Goal: Task Accomplishment & Management: Complete application form

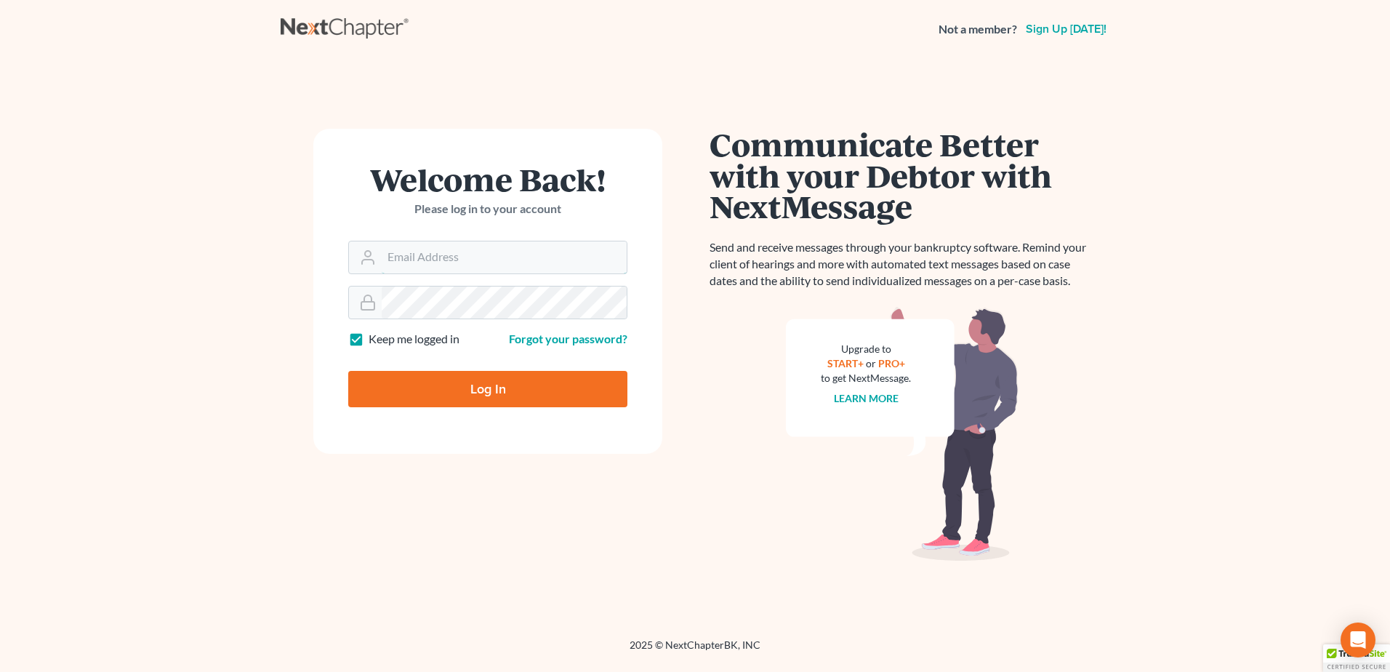
type input "[EMAIL_ADDRESS][DOMAIN_NAME]"
click at [454, 395] on input "Log In" at bounding box center [487, 389] width 279 height 36
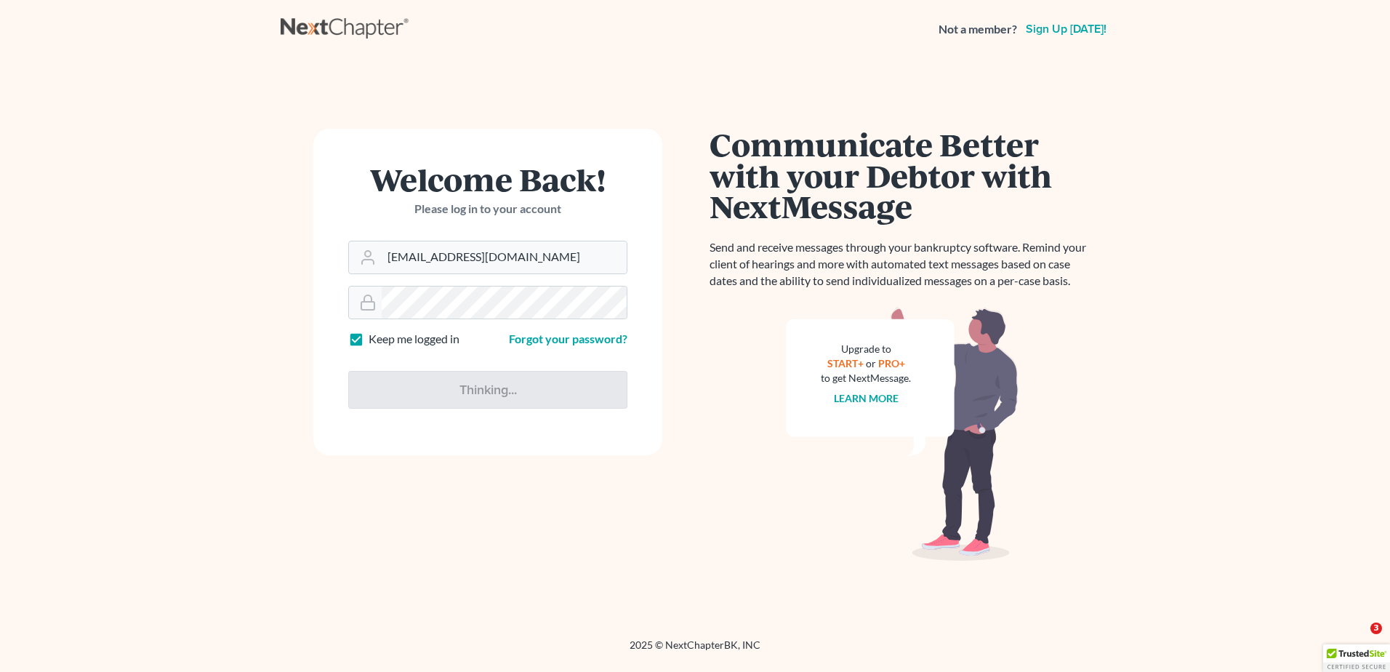
type input "Thinking..."
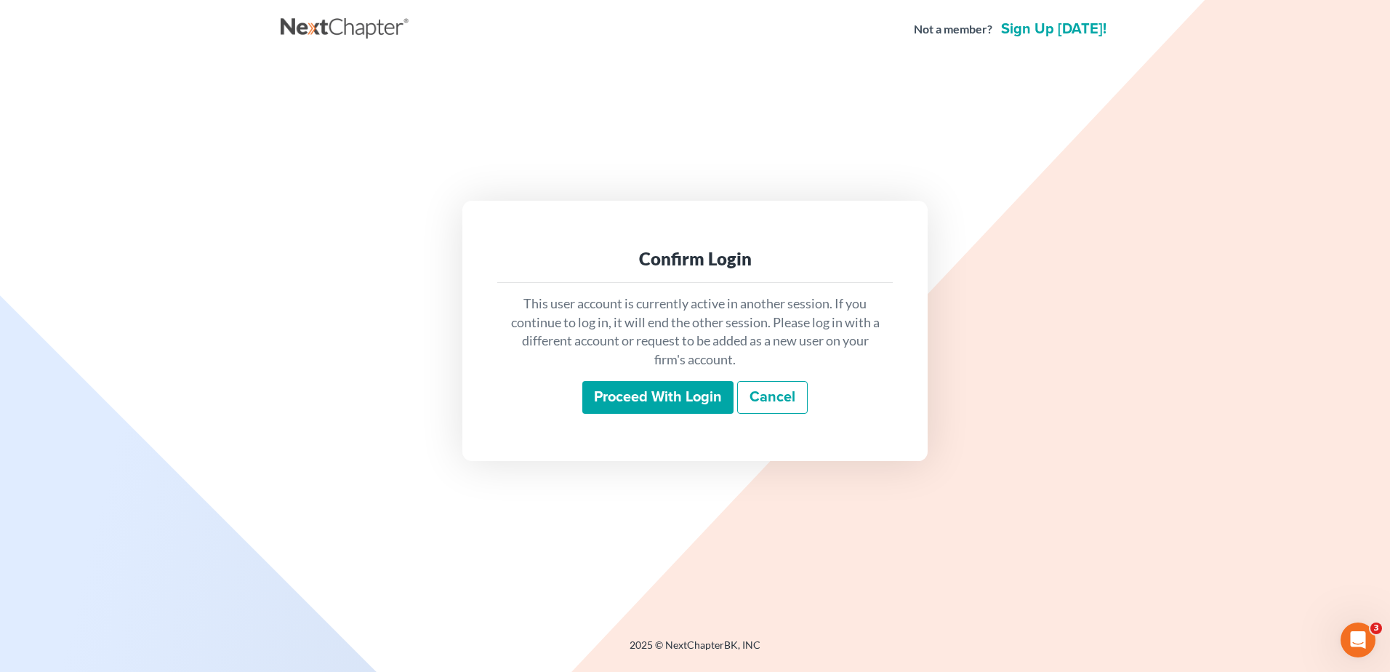
click at [658, 392] on input "Proceed with login" at bounding box center [657, 397] width 151 height 33
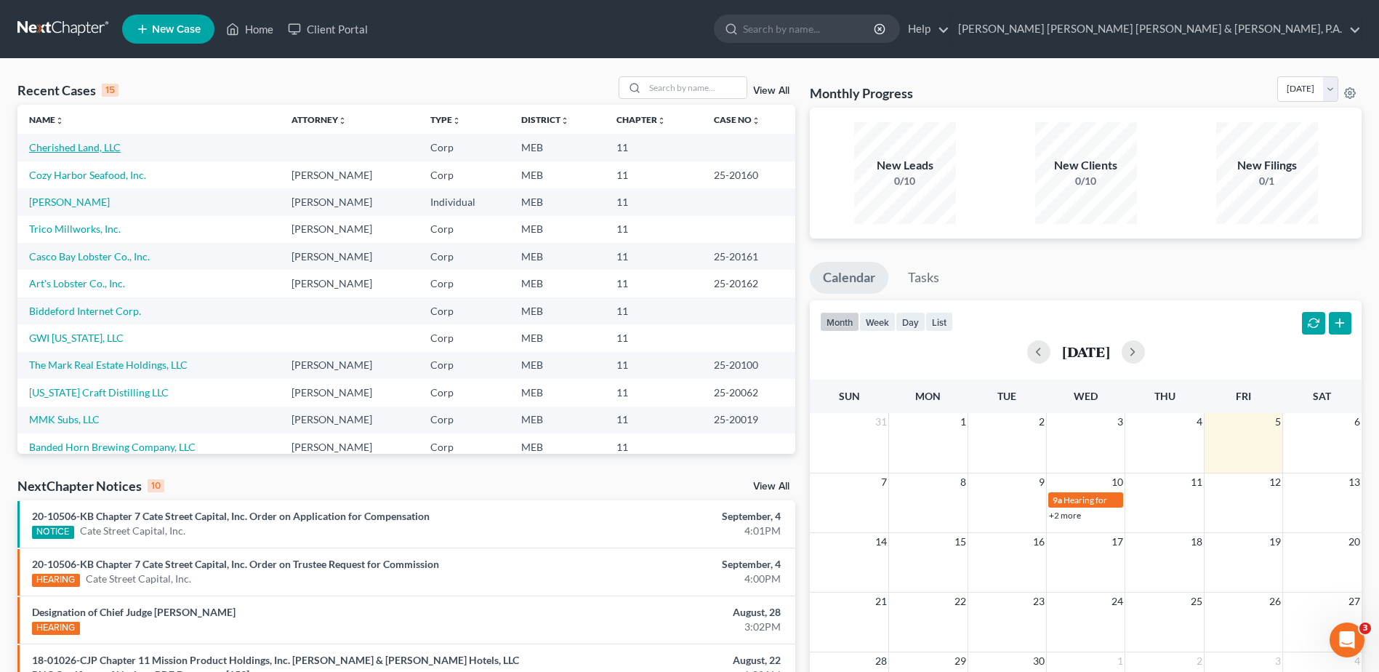
click at [73, 147] on link "Cherished Land, LLC" at bounding box center [75, 147] width 92 height 12
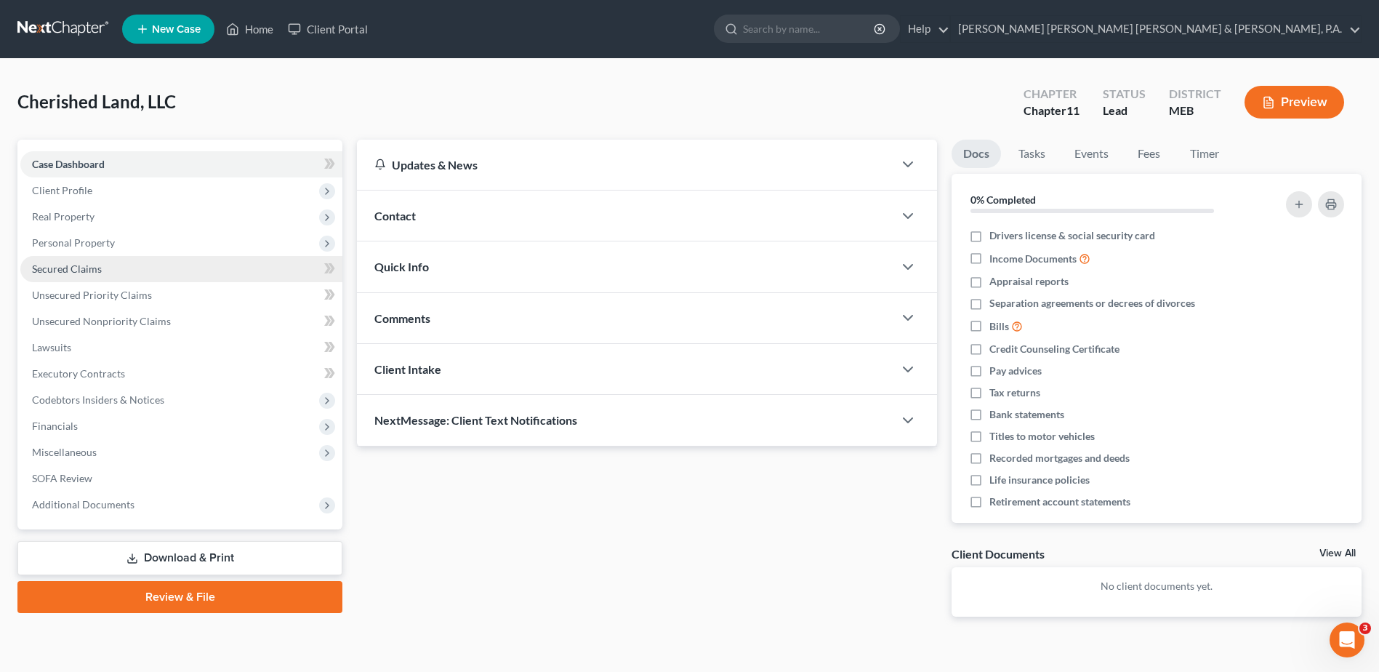
click at [76, 274] on span "Secured Claims" at bounding box center [67, 268] width 70 height 12
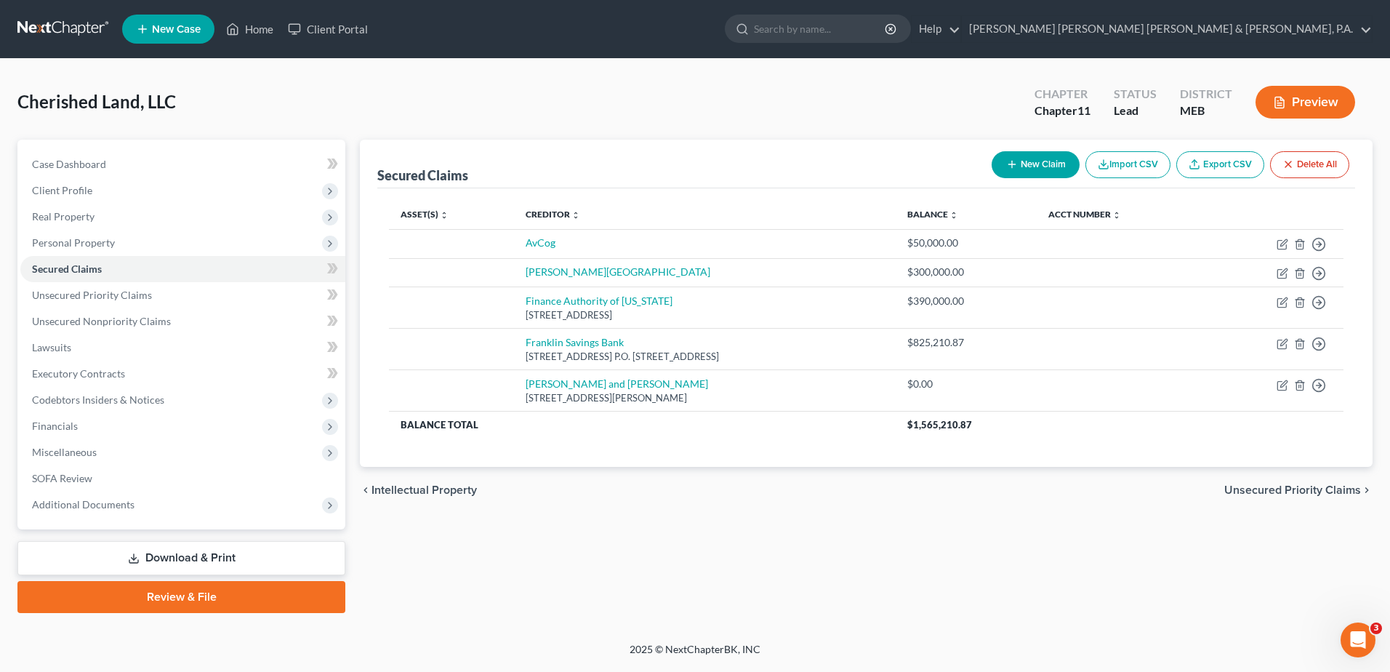
click at [913, 568] on div "Secured Claims New Claim Import CSV Export CSV Delete All Asset(s) expand_more …" at bounding box center [866, 376] width 1027 height 473
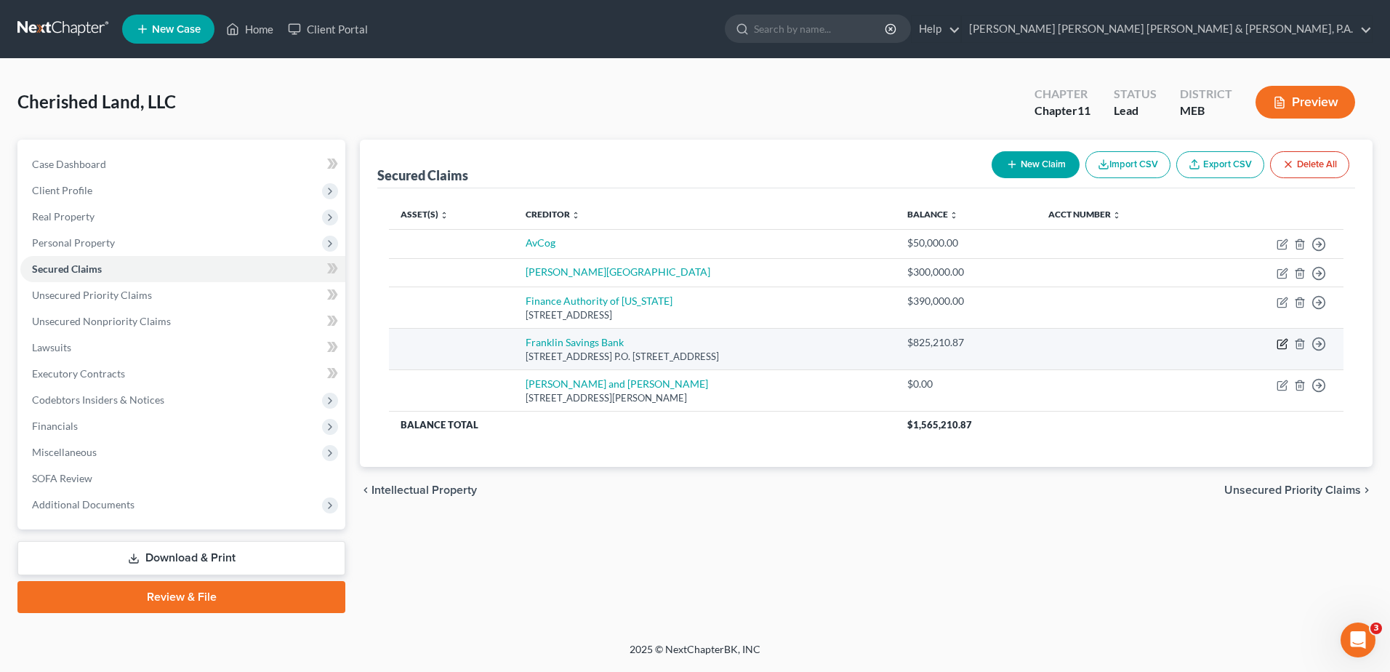
click at [1285, 342] on icon "button" at bounding box center [1283, 342] width 7 height 7
select select "20"
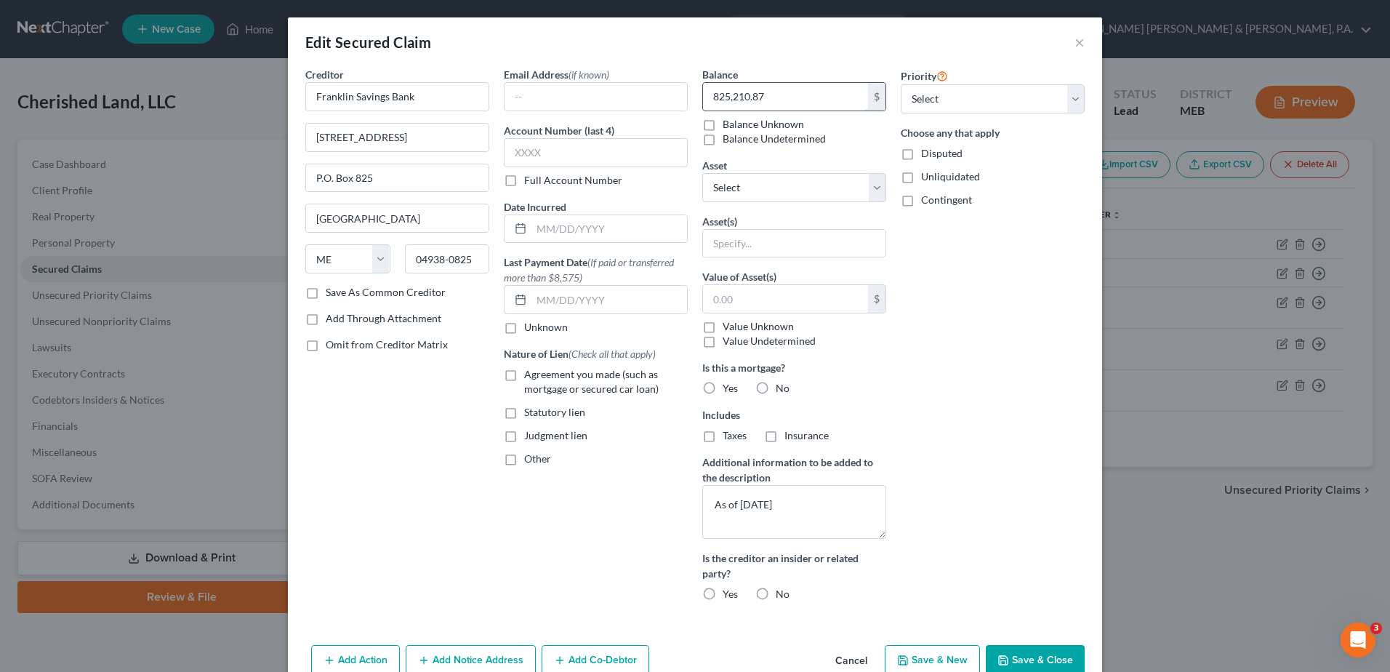
click at [794, 103] on input "825,210.87" at bounding box center [785, 97] width 165 height 28
type input "747,037"
click at [973, 303] on div "Priority Select 1st 2nd 3rd 4th 5th 6th 7th 8th 9th 10th 11th 12th 13th 14th 15…" at bounding box center [992, 340] width 198 height 546
click at [797, 252] on input "text" at bounding box center [794, 244] width 182 height 28
click at [922, 444] on div "Priority Select 1st 2nd 3rd 4th 5th 6th 7th 8th 9th 10th 11th 12th 13th 14th 15…" at bounding box center [992, 340] width 198 height 546
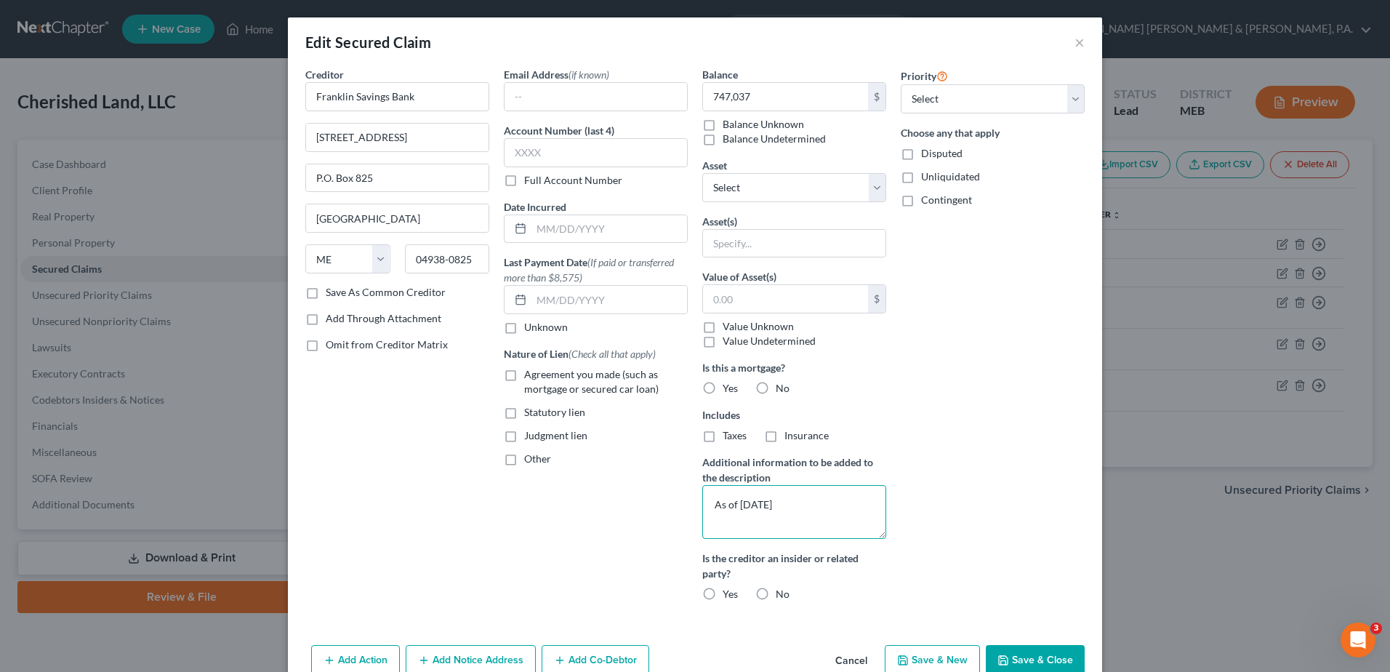
drag, startPoint x: 811, startPoint y: 501, endPoint x: 653, endPoint y: 507, distance: 157.8
click at [653, 507] on div "Creditor * Franklin Savings Bank 209 Main Street P.O. Box 825 Farmington State …" at bounding box center [695, 340] width 794 height 546
click at [738, 93] on input "747,037" at bounding box center [785, 97] width 165 height 28
drag, startPoint x: 741, startPoint y: 96, endPoint x: 1018, endPoint y: 468, distance: 463.9
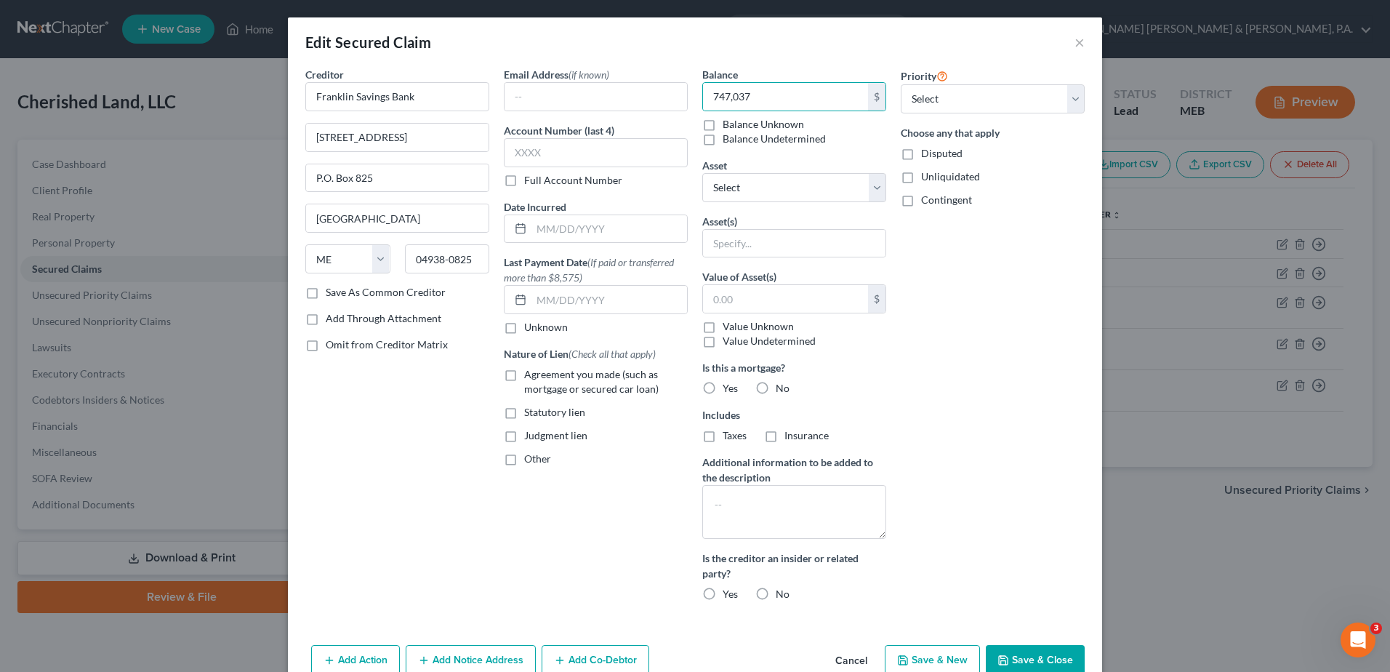
click at [1018, 470] on div "Priority Select 1st 2nd 3rd 4th 5th 6th 7th 8th 9th 10th 11th 12th 13th 14th 15…" at bounding box center [992, 340] width 198 height 546
click at [1031, 664] on button "Save & Close" at bounding box center [1035, 660] width 99 height 31
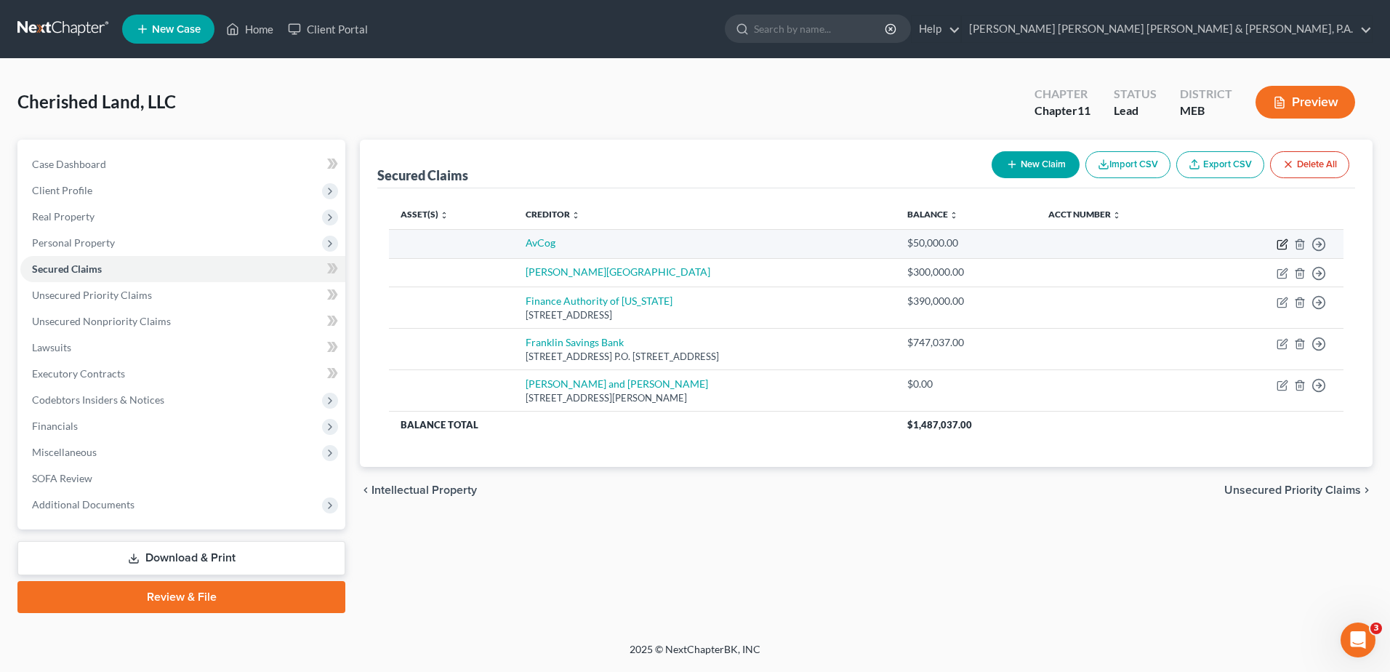
click at [1283, 243] on icon "button" at bounding box center [1282, 244] width 12 height 12
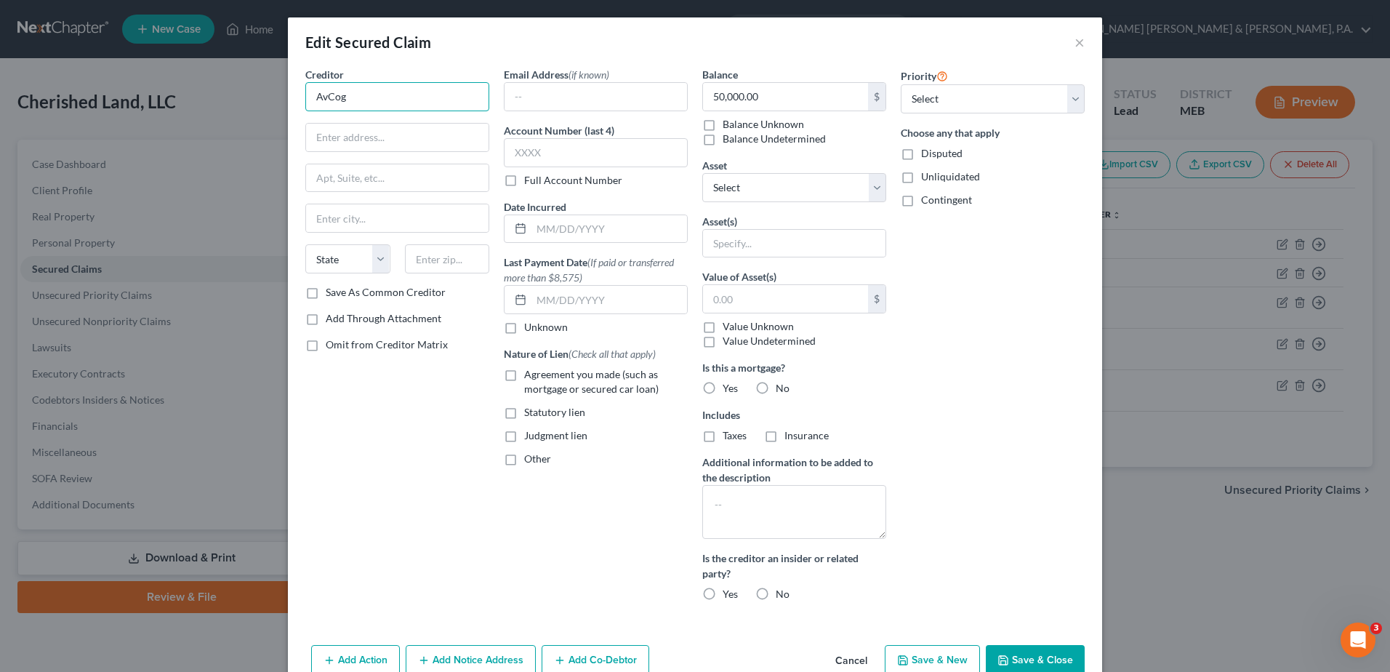
click at [386, 97] on input "AvCog" at bounding box center [397, 96] width 184 height 29
type input "Androscoggin Valley Council of Governments"
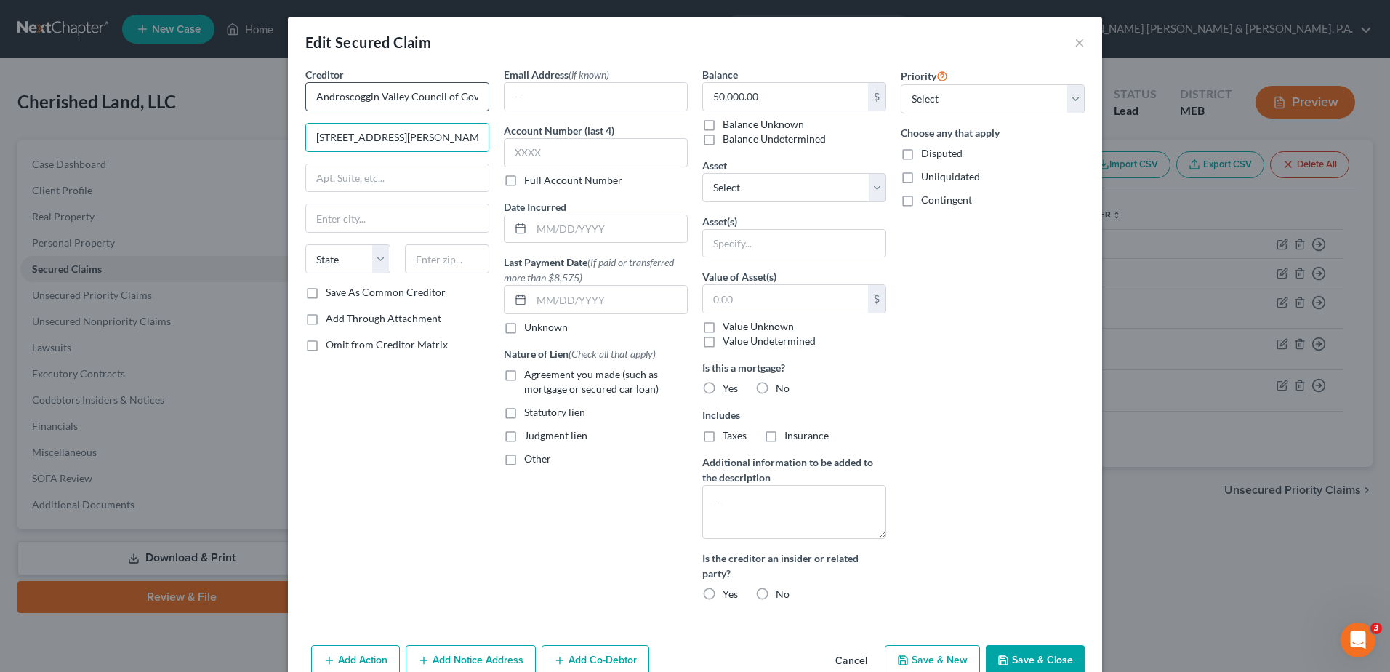
type input "125 Manley Road"
type input "Auburn"
select select "20"
type input "04210"
click at [1042, 660] on button "Save & Close" at bounding box center [1035, 660] width 99 height 31
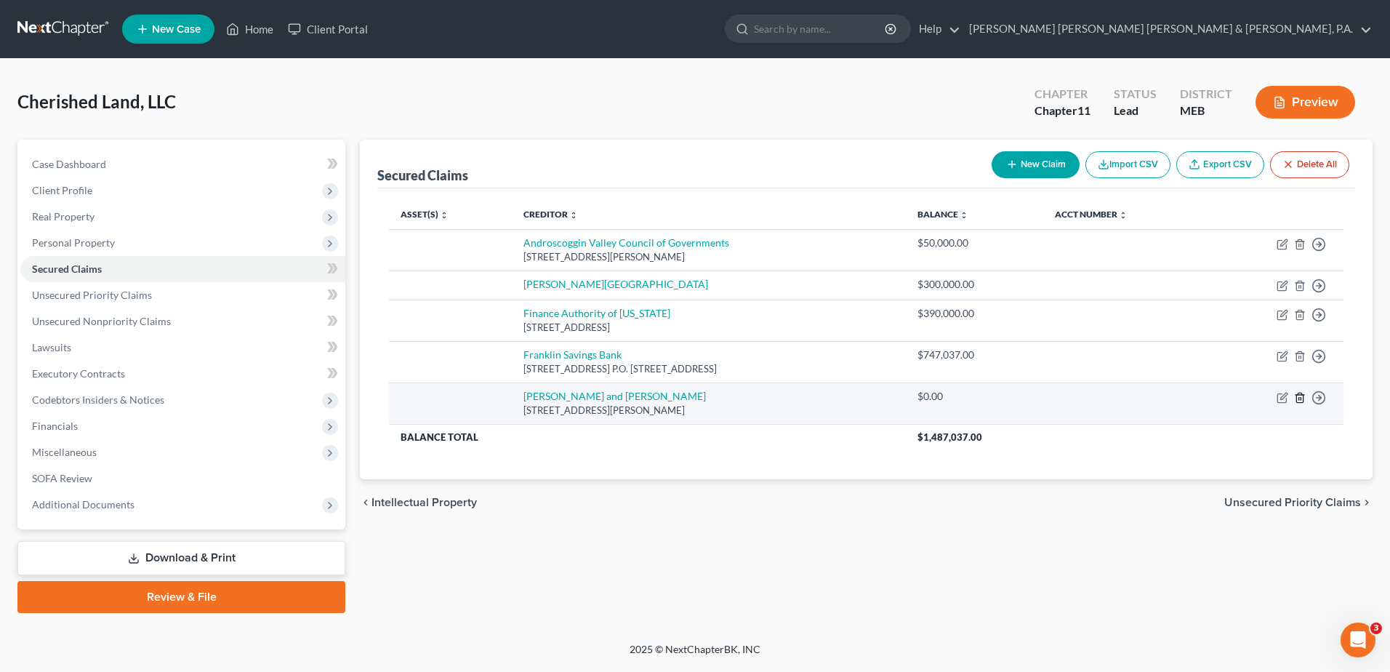
click at [1302, 399] on icon "button" at bounding box center [1300, 398] width 12 height 12
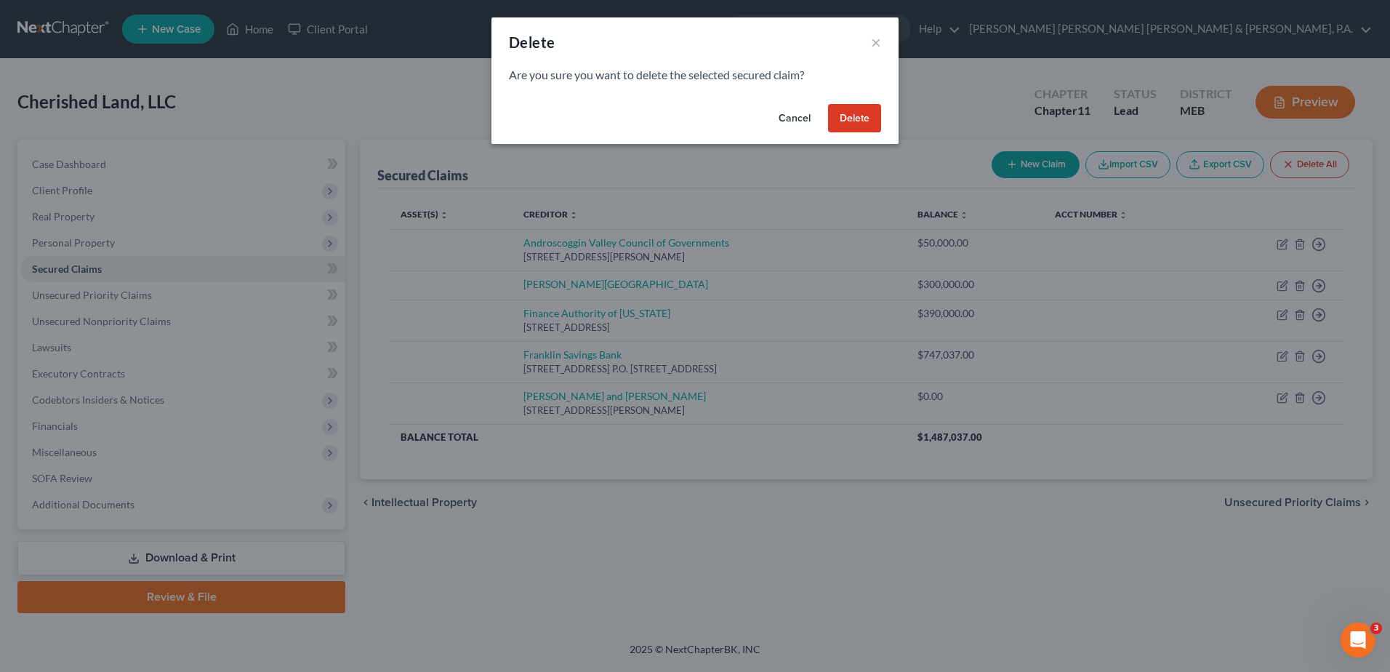
click at [874, 116] on button "Delete" at bounding box center [854, 118] width 53 height 29
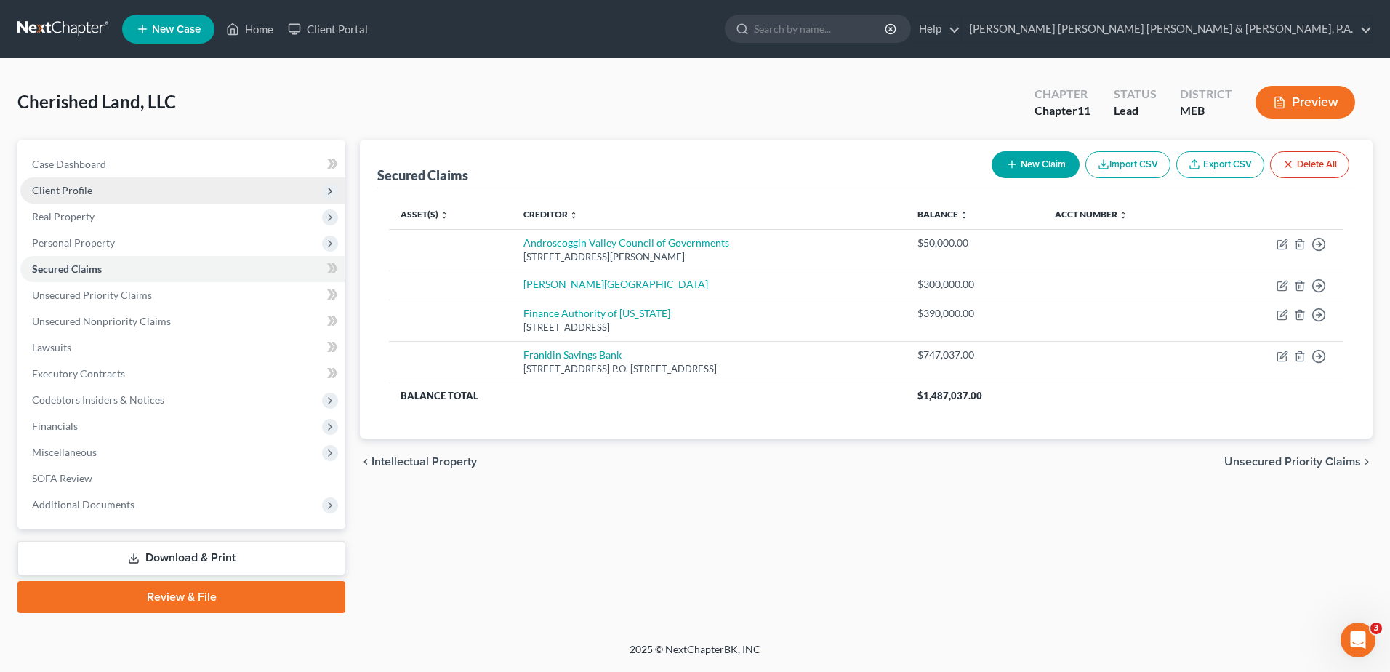
click at [103, 201] on span "Client Profile" at bounding box center [182, 190] width 325 height 26
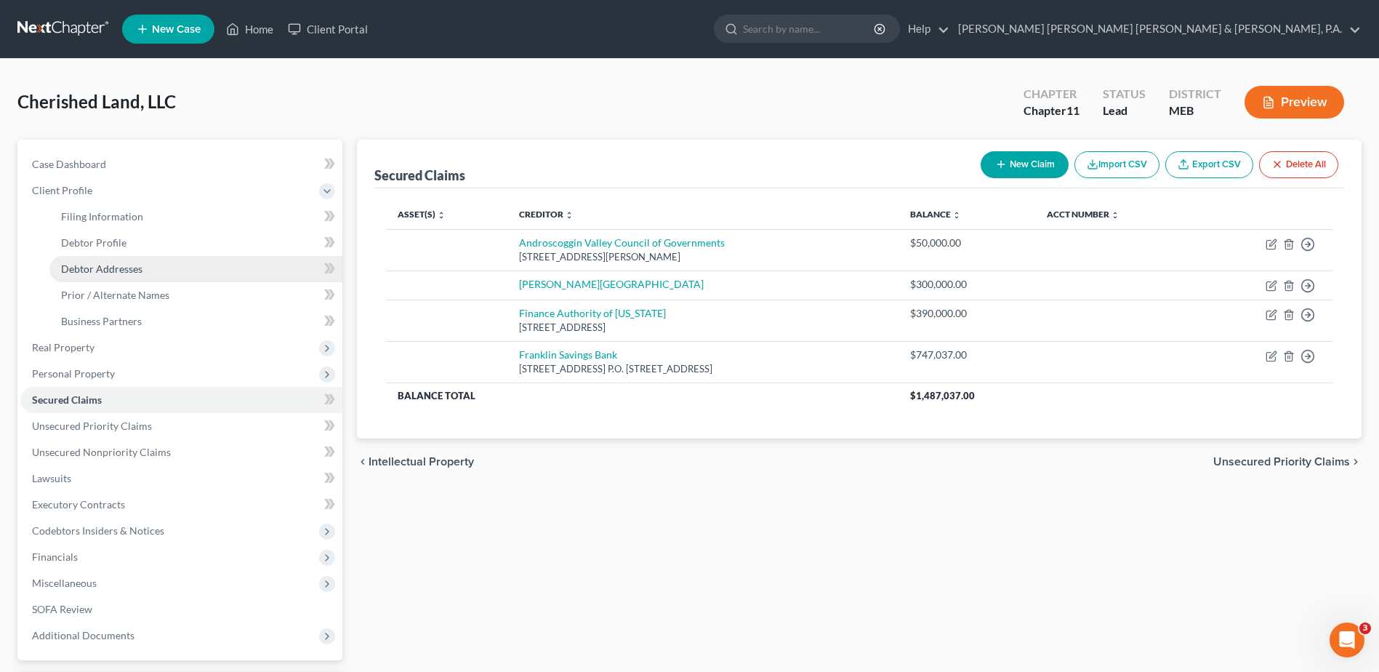
click at [129, 271] on span "Debtor Addresses" at bounding box center [101, 268] width 81 height 12
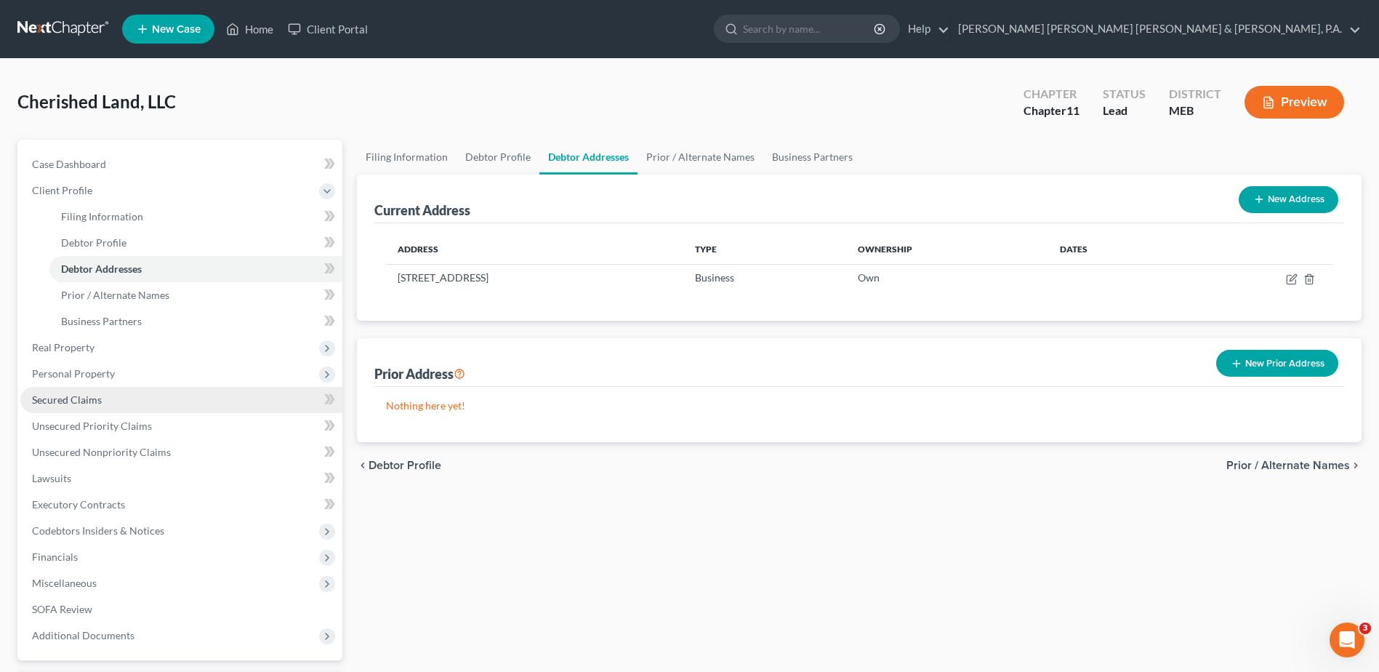
click at [99, 399] on span "Secured Claims" at bounding box center [67, 399] width 70 height 12
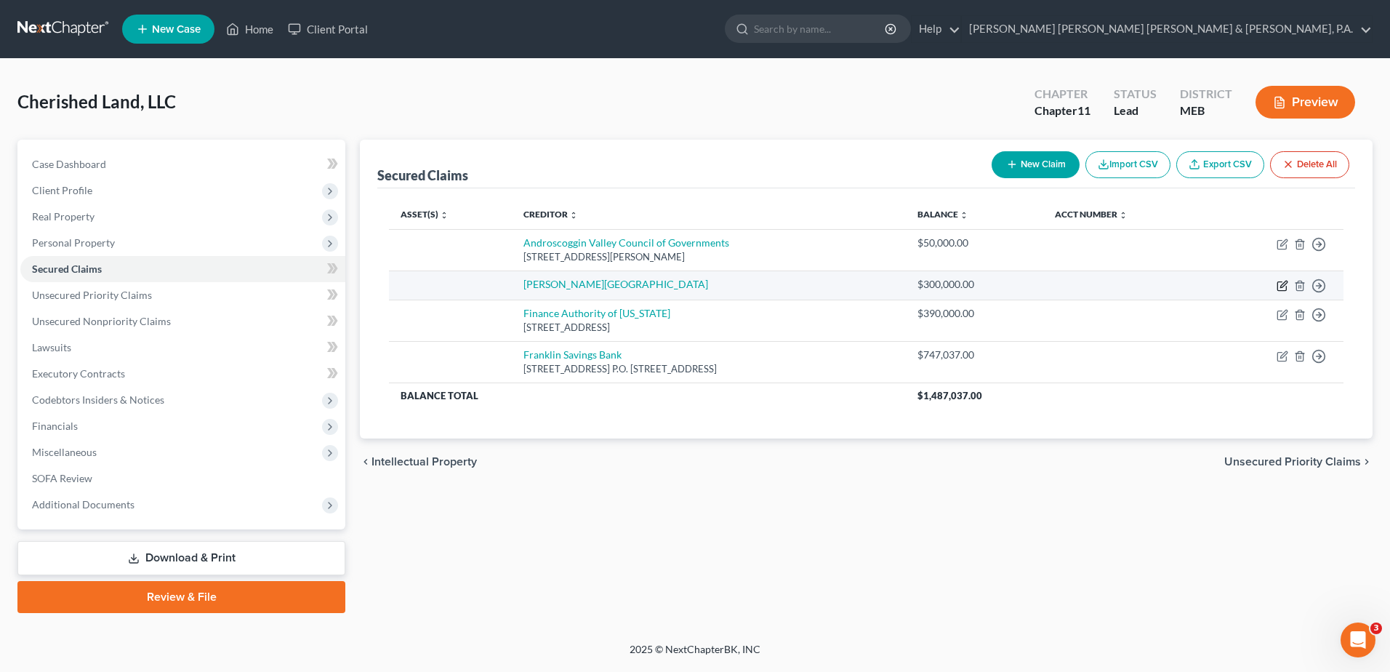
click at [1277, 282] on icon "button" at bounding box center [1281, 286] width 9 height 9
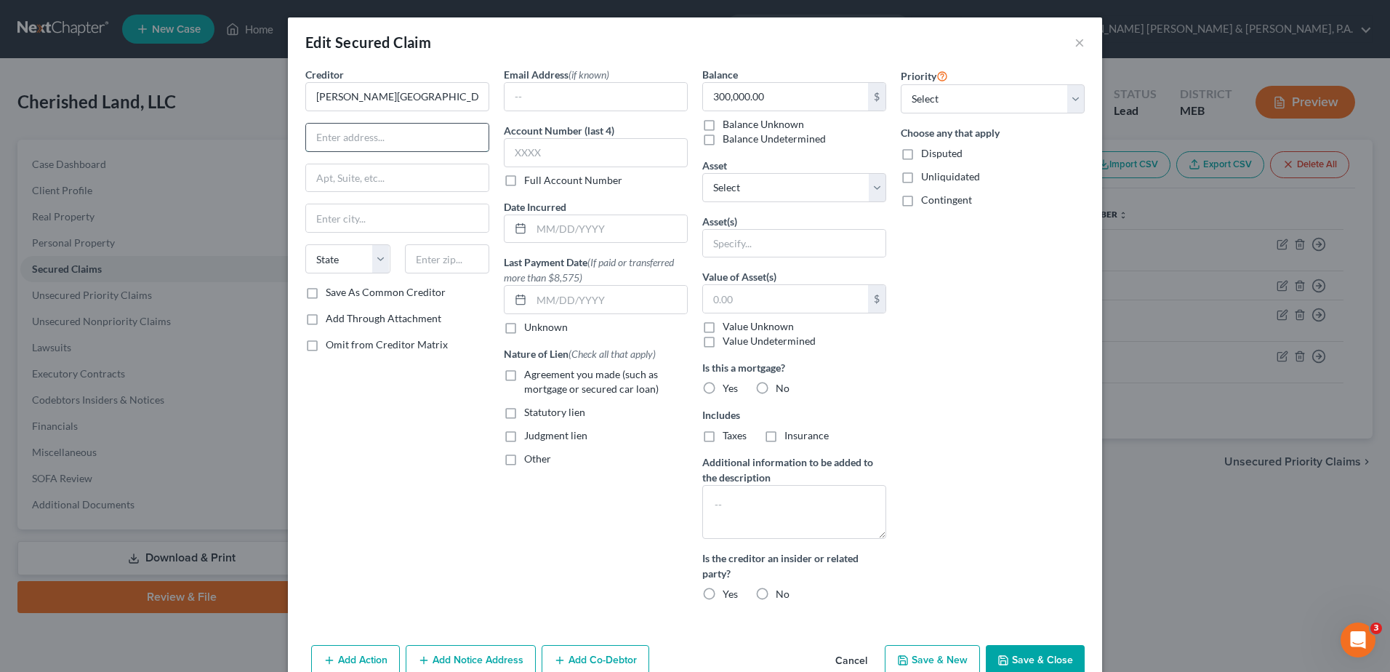
click at [345, 142] on input "text" at bounding box center [397, 138] width 182 height 28
type input "64 Auburn St"
type input "Portland"
select select "20"
type input "04103"
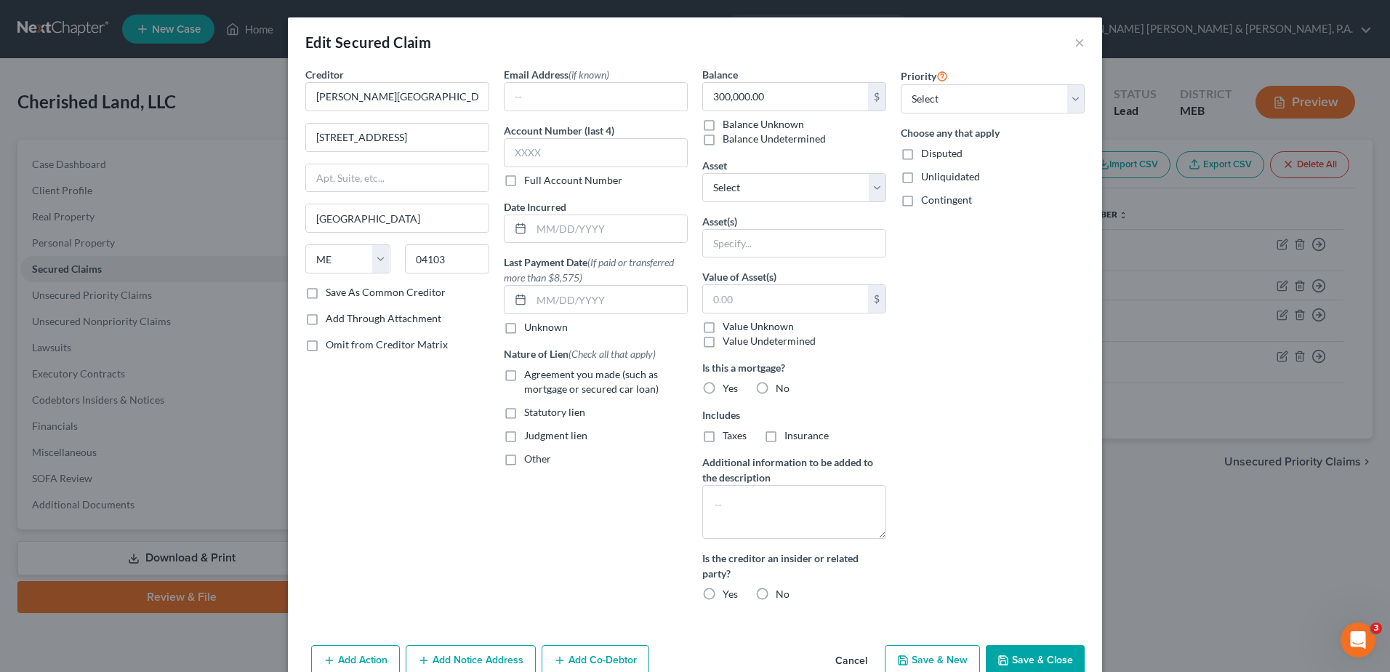
click at [1012, 357] on div "Priority Select 1st 2nd 3rd 4th 5th 6th 7th 8th 9th 10th 11th 12th 13th 14th 15…" at bounding box center [992, 340] width 198 height 546
click at [1074, 44] on button "×" at bounding box center [1079, 41] width 10 height 17
